Goal: Check status: Check status

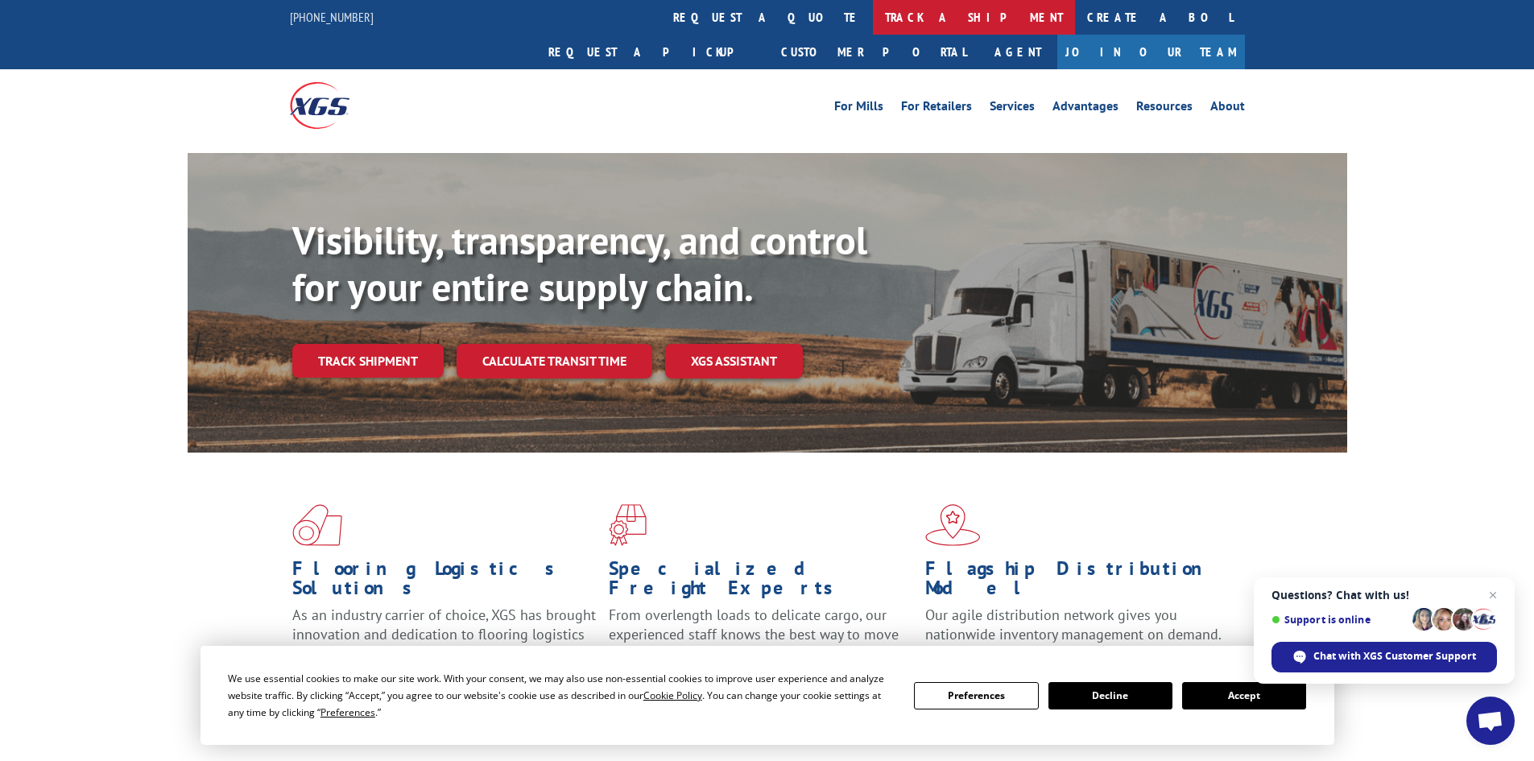
click at [873, 23] on link "track a shipment" at bounding box center [974, 17] width 202 height 35
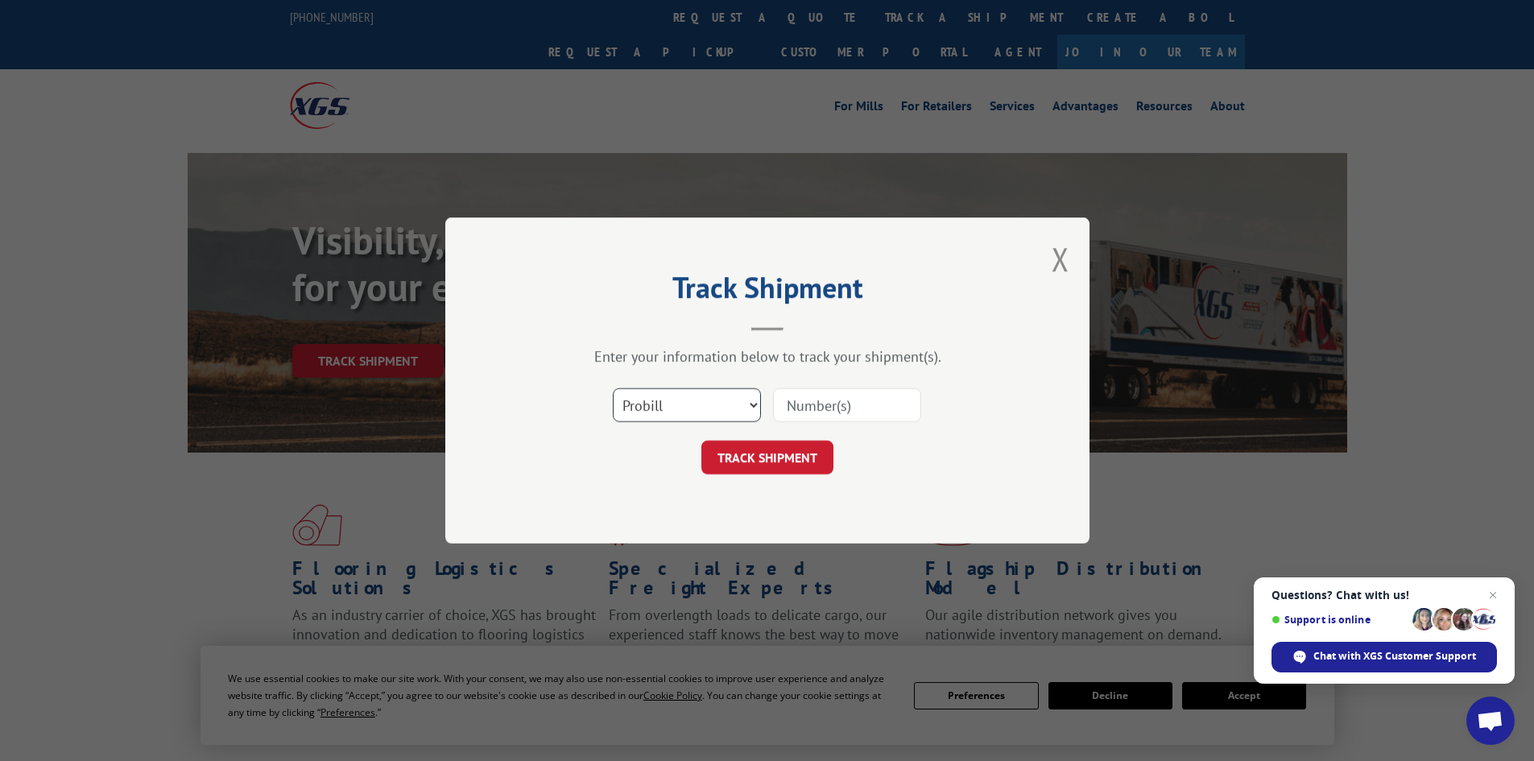
click at [748, 403] on select "Select category... Probill BOL PO" at bounding box center [687, 405] width 148 height 34
select select "po"
click at [613, 388] on select "Select category... Probill BOL PO" at bounding box center [687, 405] width 148 height 34
click at [819, 406] on input at bounding box center [847, 405] width 148 height 34
paste input "12536466"
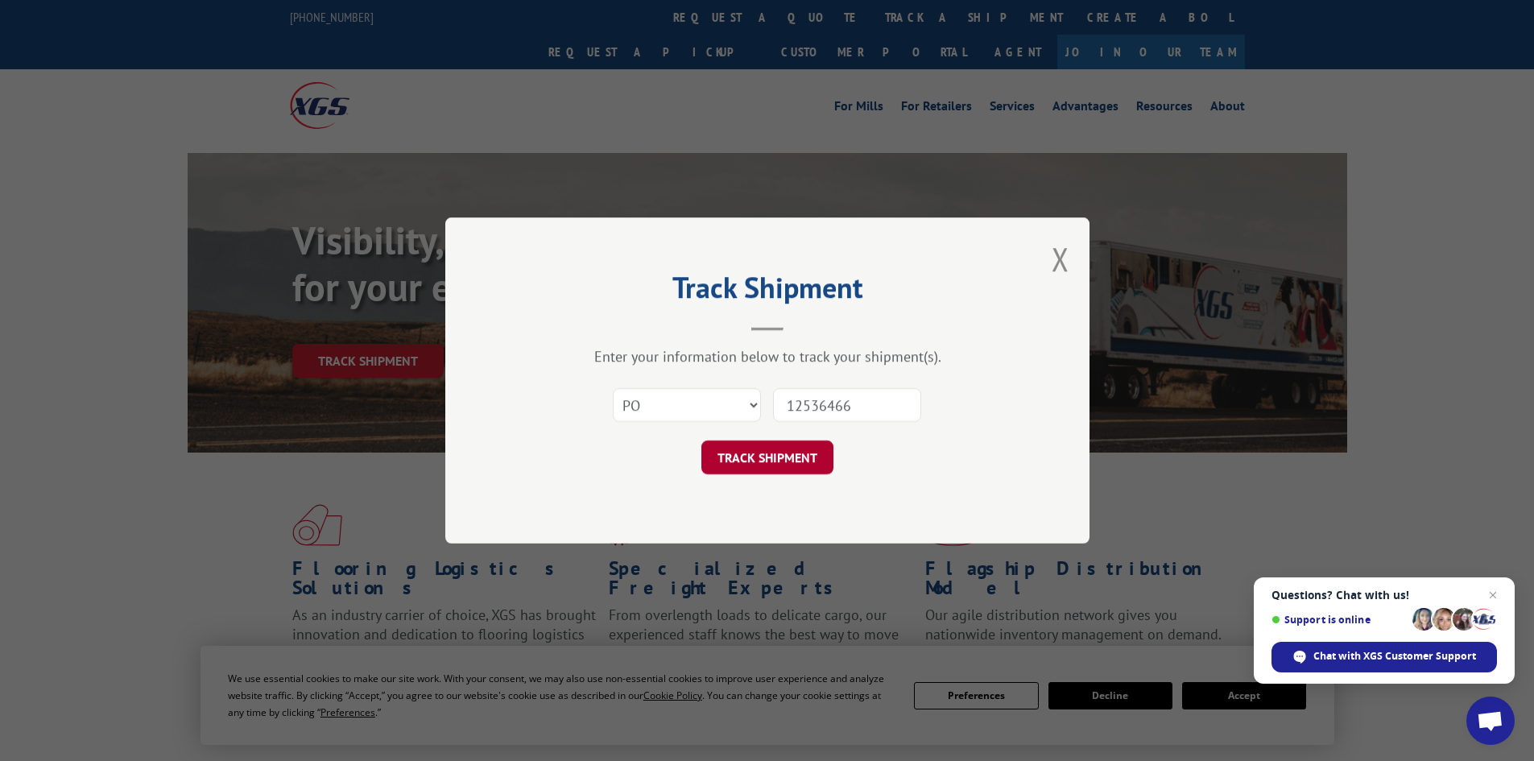
type input "12536466"
click at [778, 461] on button "TRACK SHIPMENT" at bounding box center [767, 457] width 132 height 34
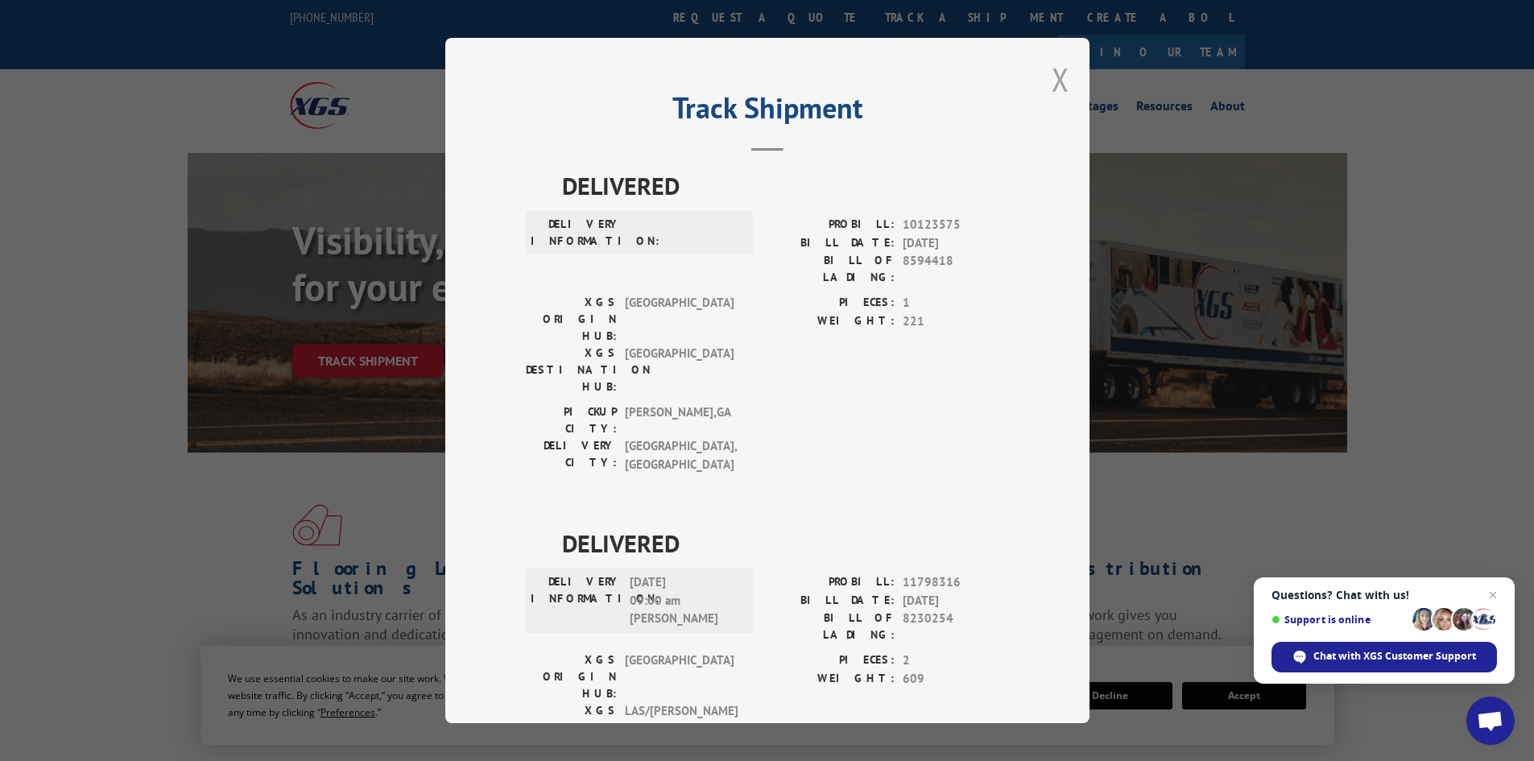
click at [1056, 74] on button "Close modal" at bounding box center [1060, 79] width 18 height 43
